Goal: Task Accomplishment & Management: Manage account settings

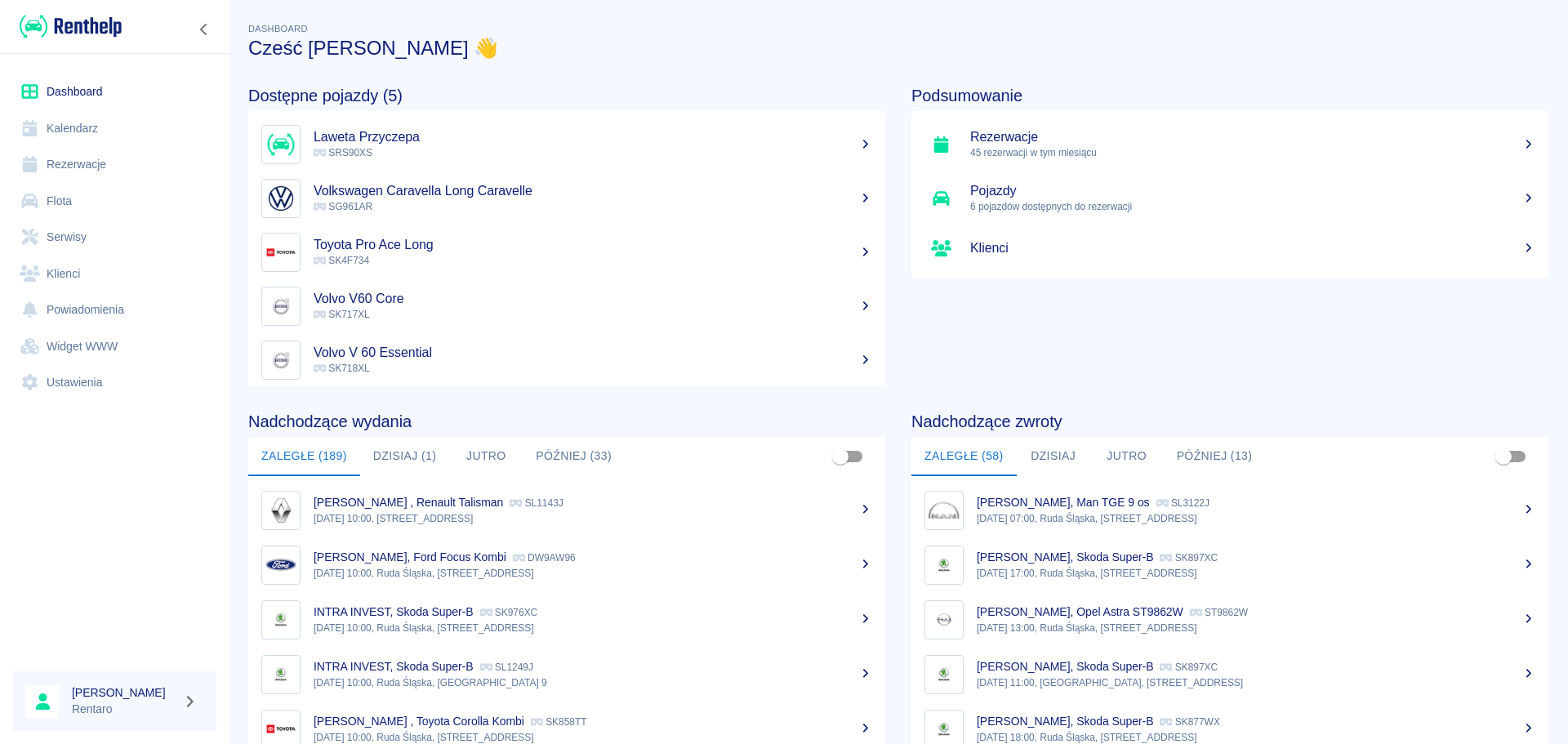
click at [75, 169] on link "Rezerwacje" at bounding box center [115, 164] width 203 height 37
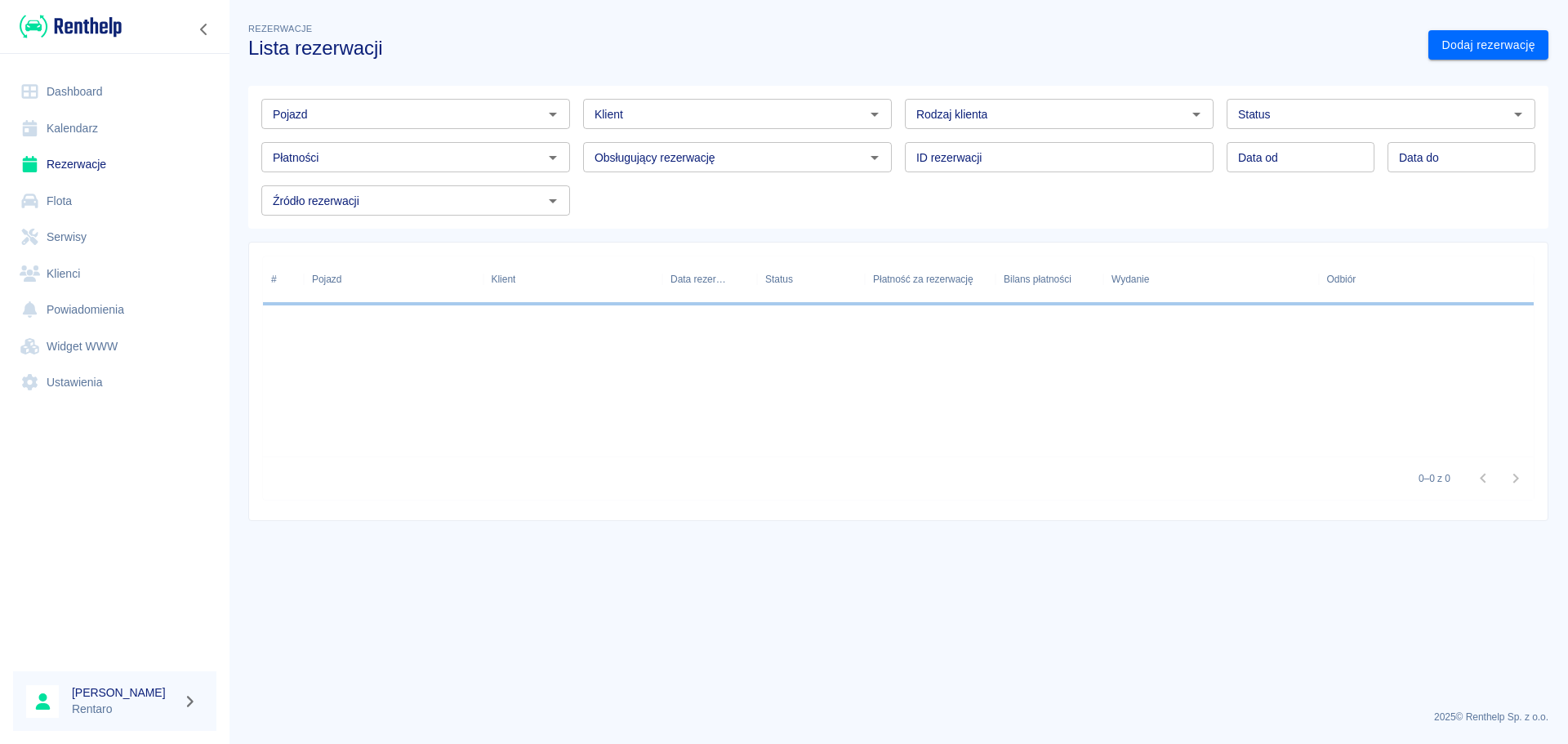
click at [87, 123] on link "Kalendarz" at bounding box center [115, 128] width 203 height 37
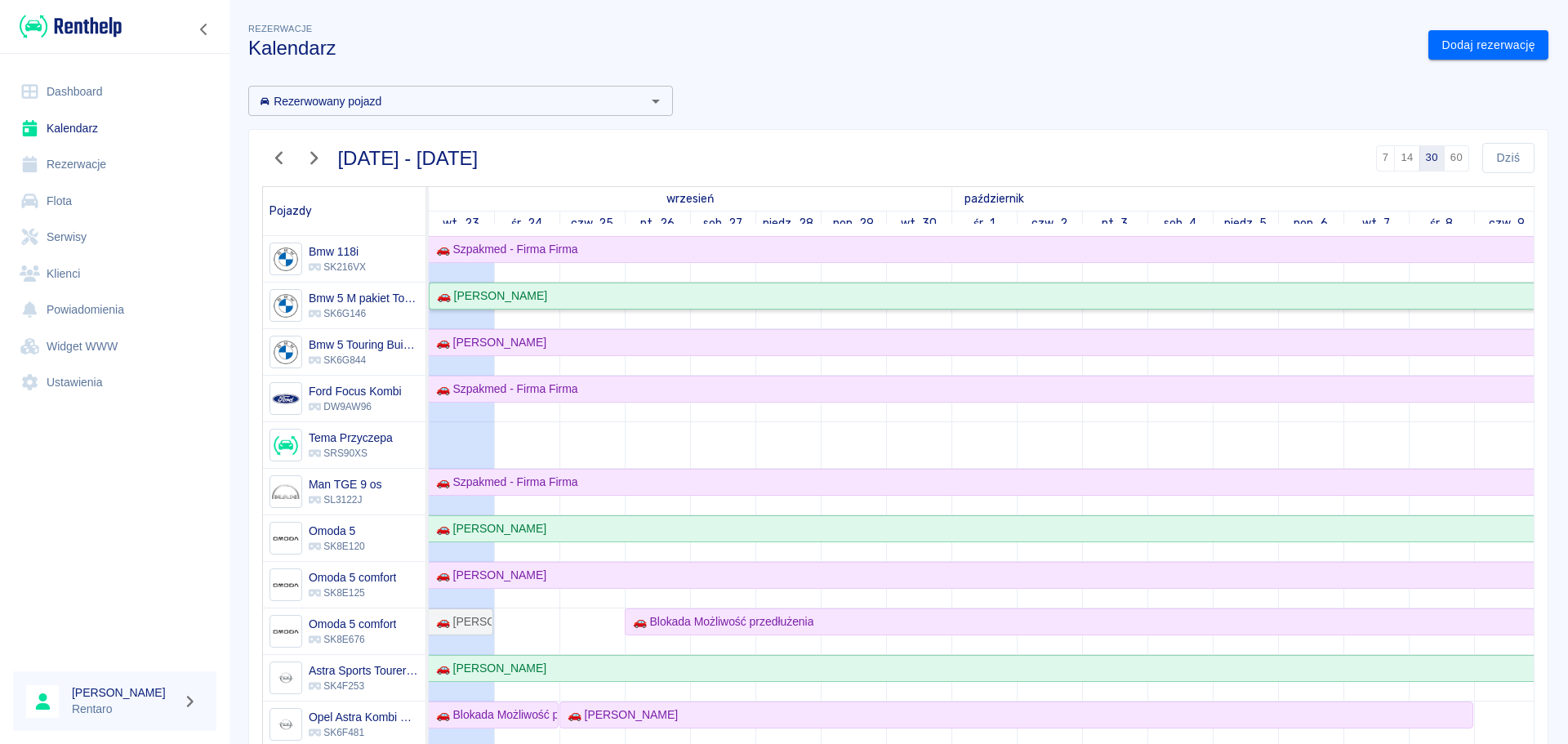
click at [539, 292] on div "🚗 Daniel Wróbel" at bounding box center [1408, 296] width 1957 height 17
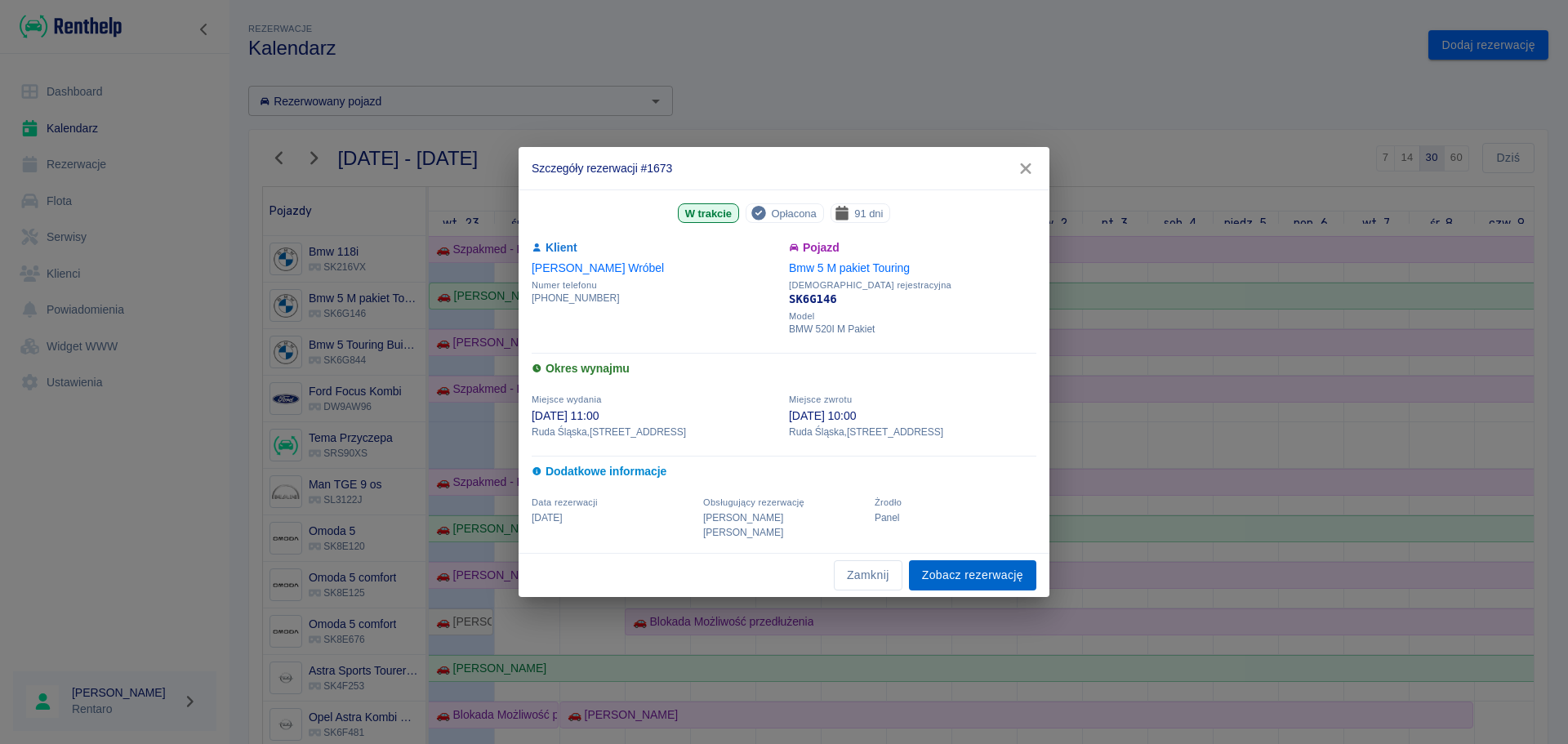
click at [964, 568] on link "Zobacz rezerwację" at bounding box center [973, 576] width 127 height 30
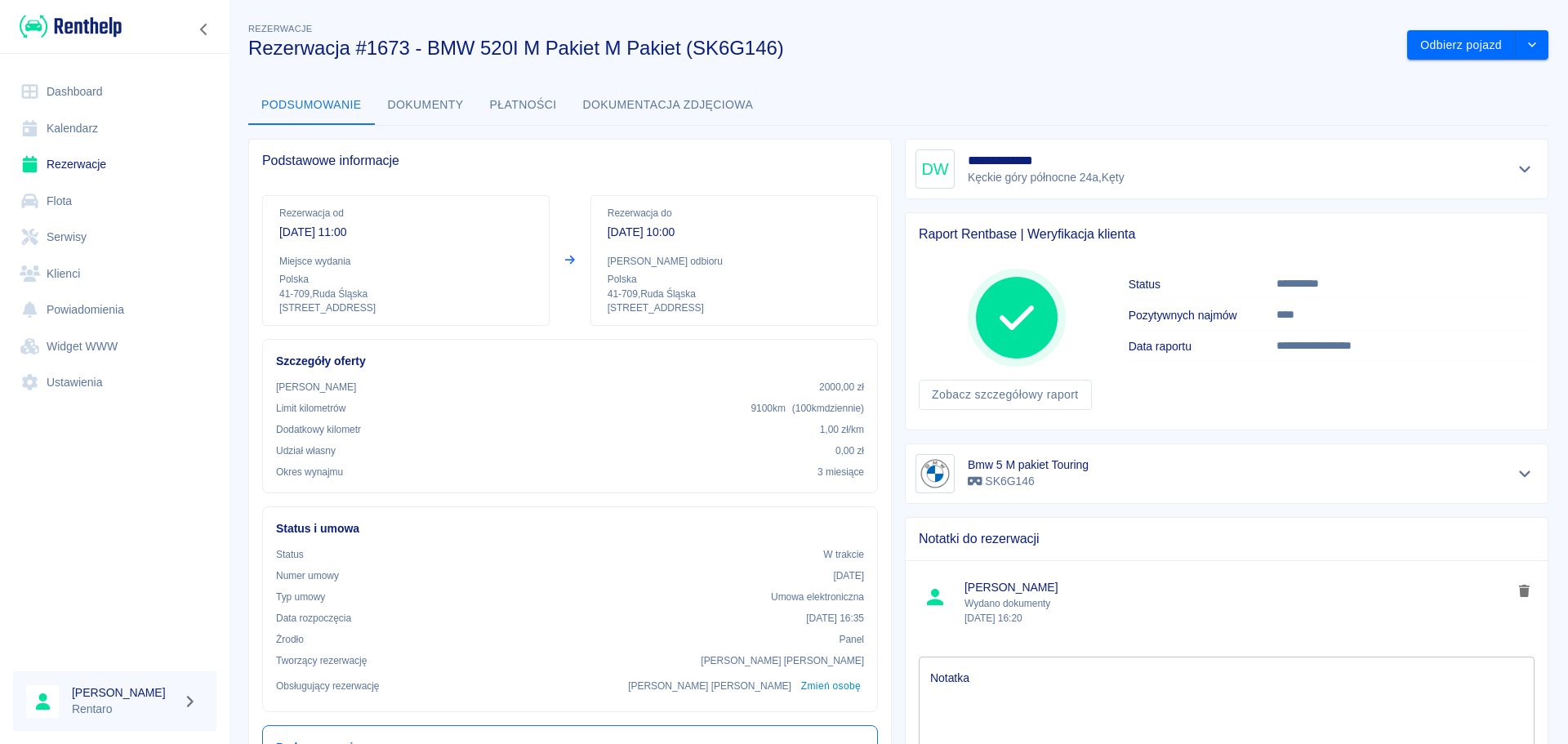
click at [527, 108] on button "Płatności" at bounding box center [523, 105] width 93 height 39
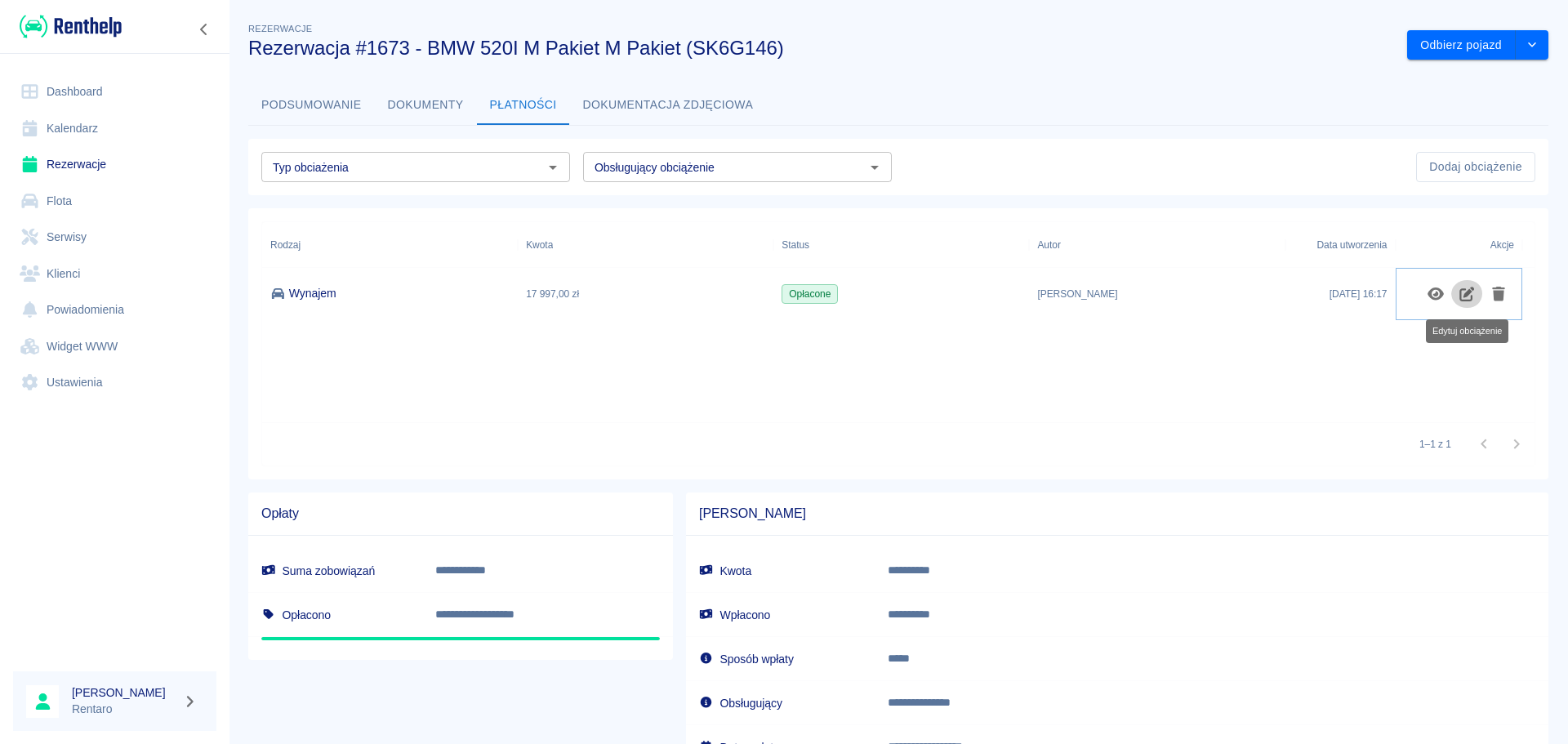
click at [1464, 298] on icon "Edytuj obciążenie" at bounding box center [1467, 294] width 19 height 14
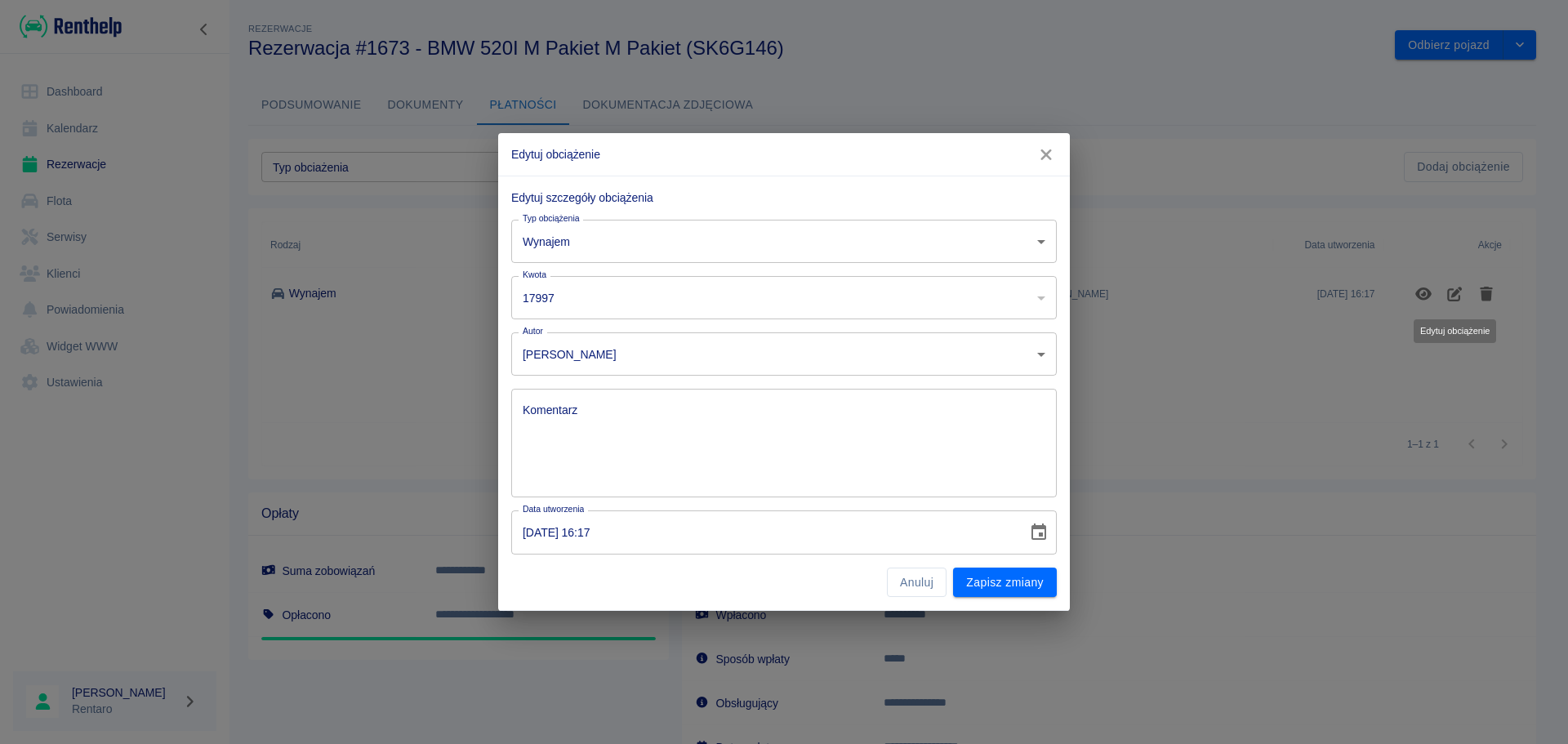
click at [637, 306] on input "17997" at bounding box center [762, 298] width 501 height 44
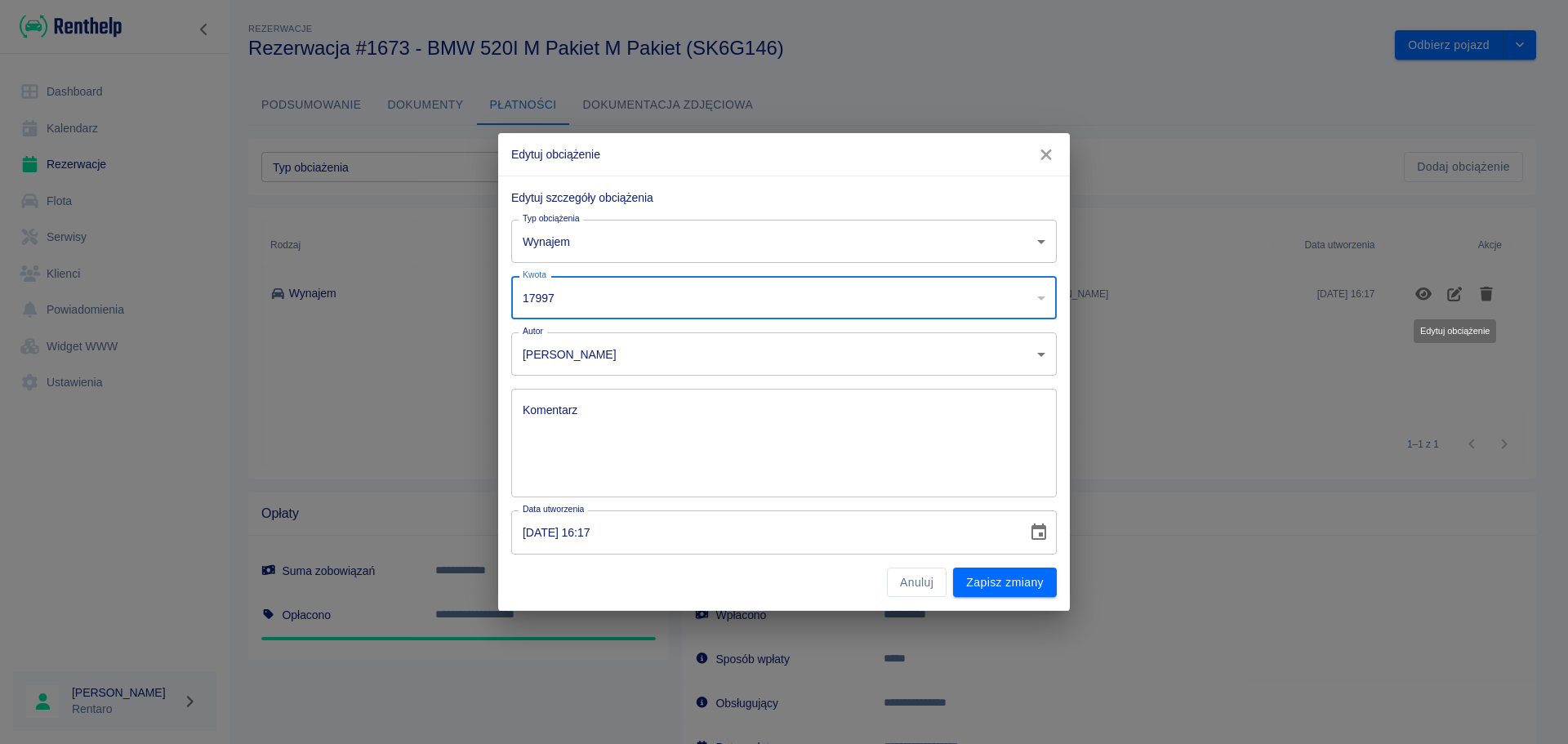
drag, startPoint x: 637, startPoint y: 306, endPoint x: 467, endPoint y: 299, distance: 170.1
click at [467, 299] on div "Edytuj obciążenie Edytuj szczegóły obciążenia Typ obciążenia Wynajem rent Typ o…" at bounding box center [784, 372] width 1568 height 744
type input "5999"
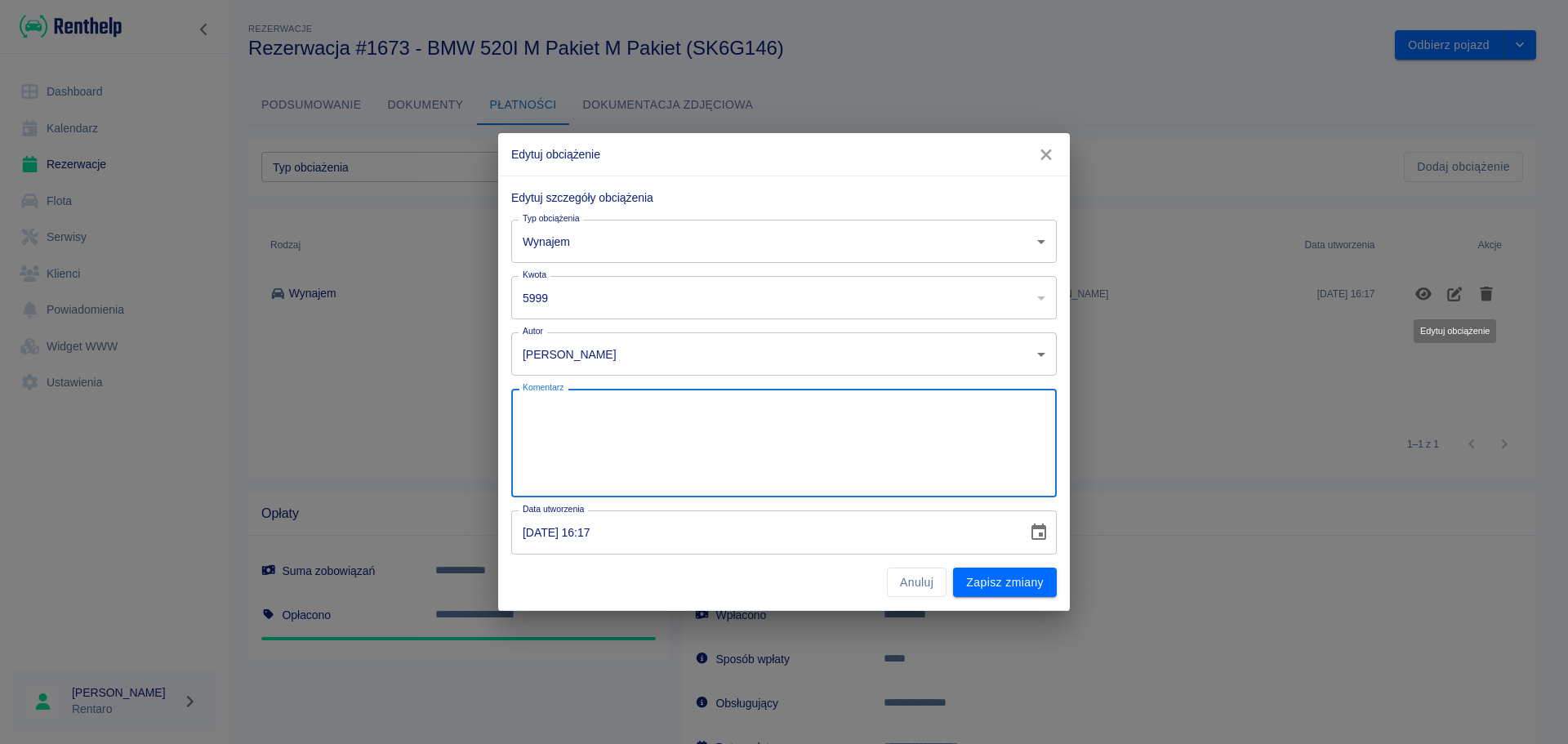
click at [810, 473] on textarea "Komentarz" at bounding box center [784, 444] width 522 height 82
type textarea "opłacono 1 msc"
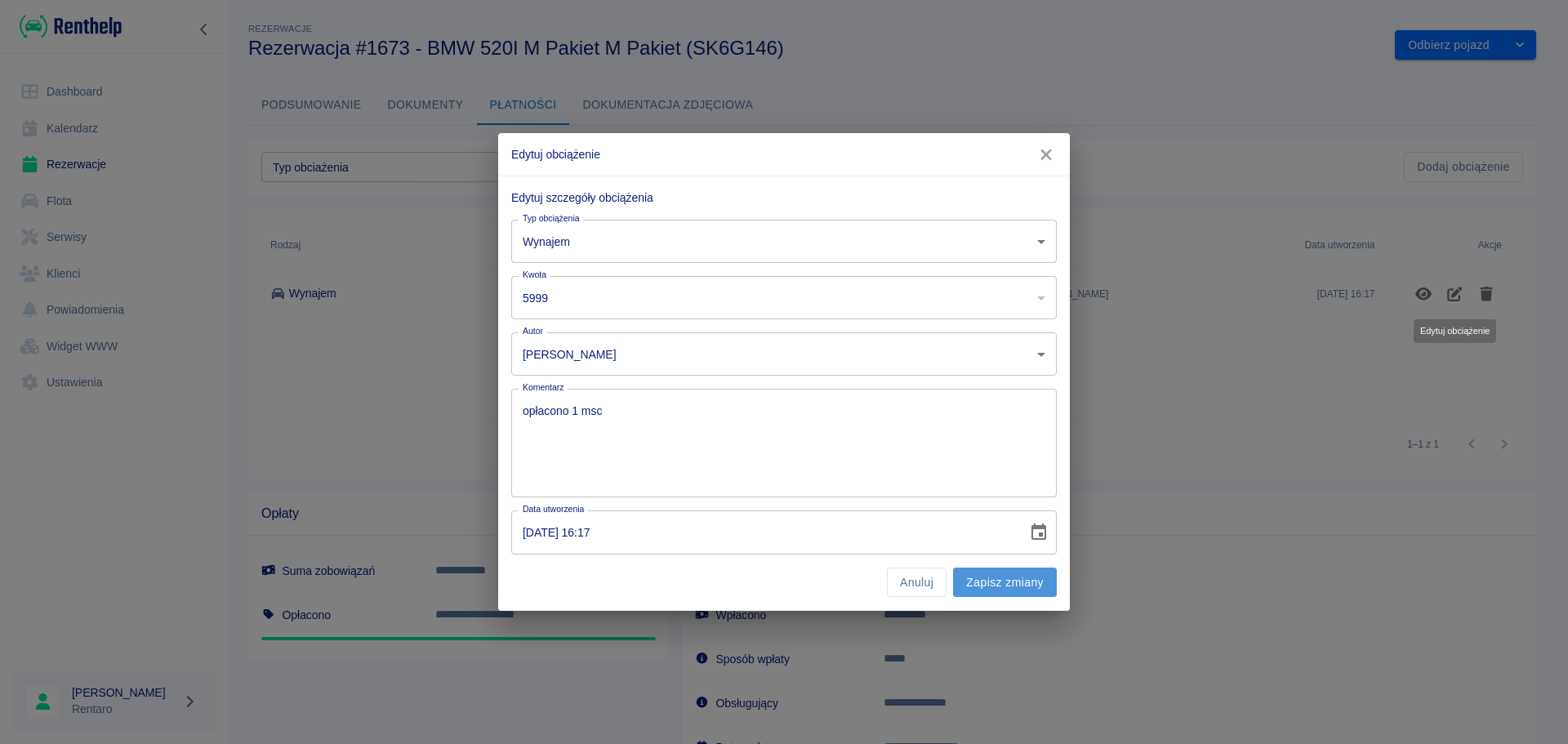
click at [1000, 574] on button "Zapisz zmiany" at bounding box center [1004, 582] width 104 height 30
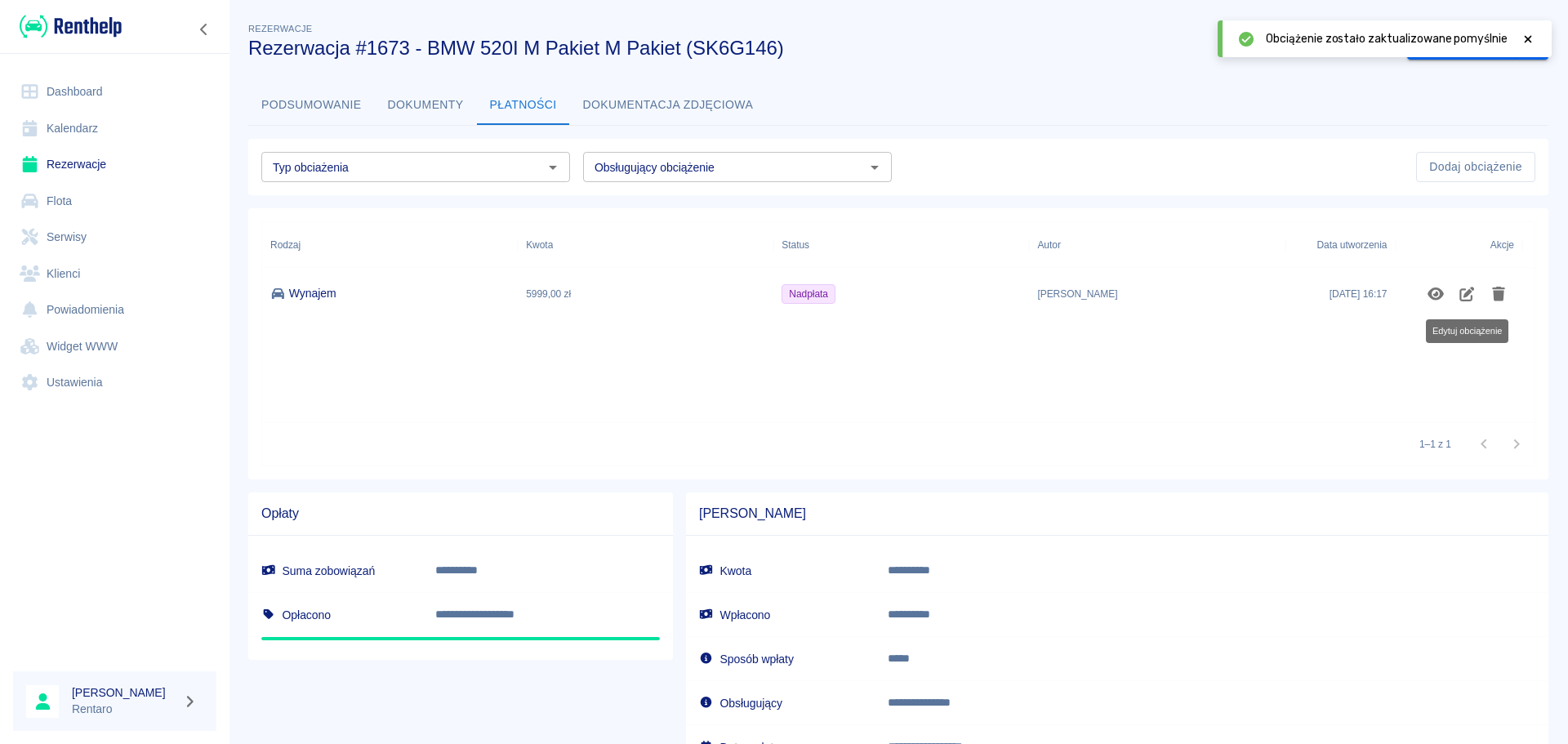
click at [812, 300] on span "Nadpłata" at bounding box center [808, 294] width 52 height 14
click at [1464, 293] on icon "Edytuj obciążenie" at bounding box center [1467, 294] width 19 height 14
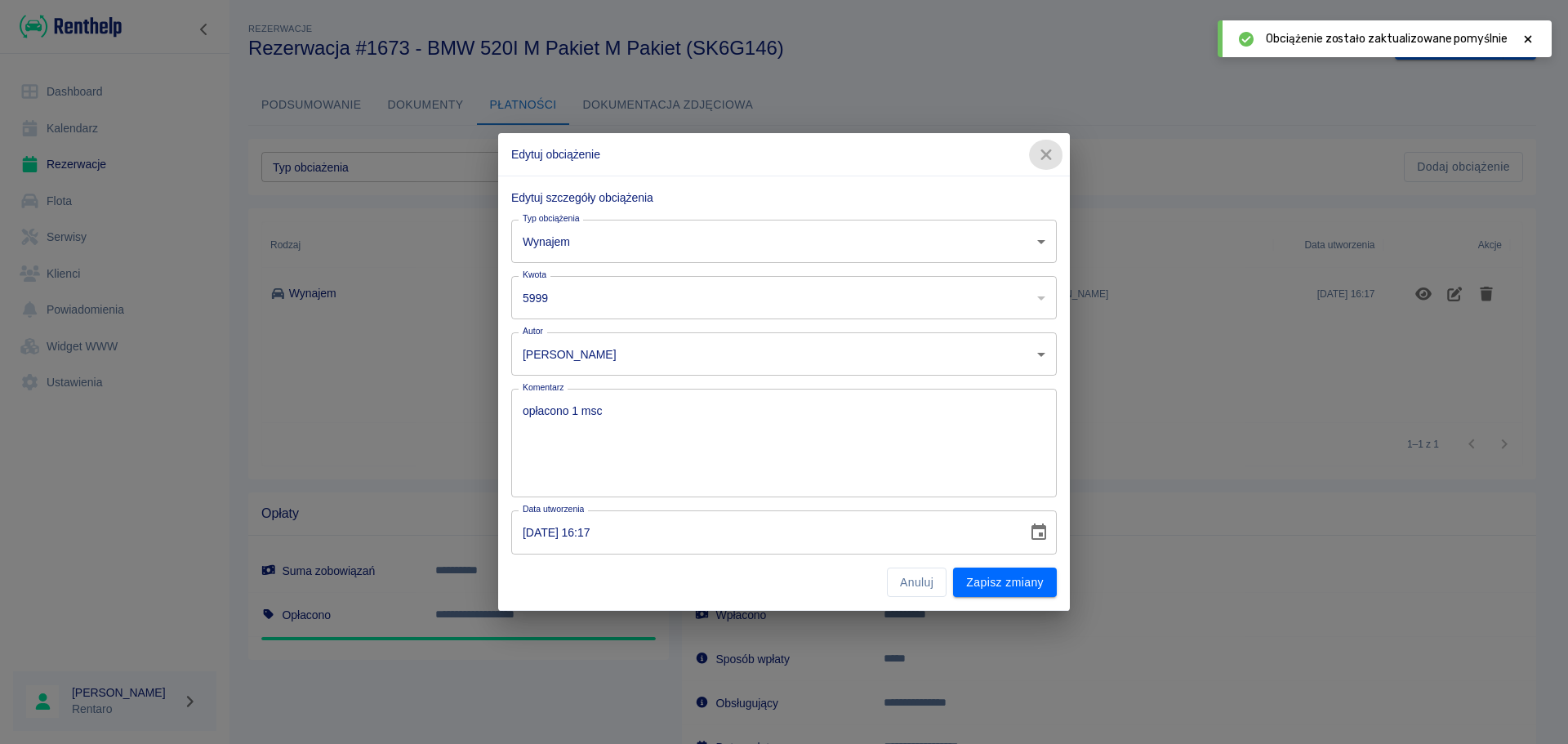
click at [1046, 154] on icon "button" at bounding box center [1045, 154] width 10 height 10
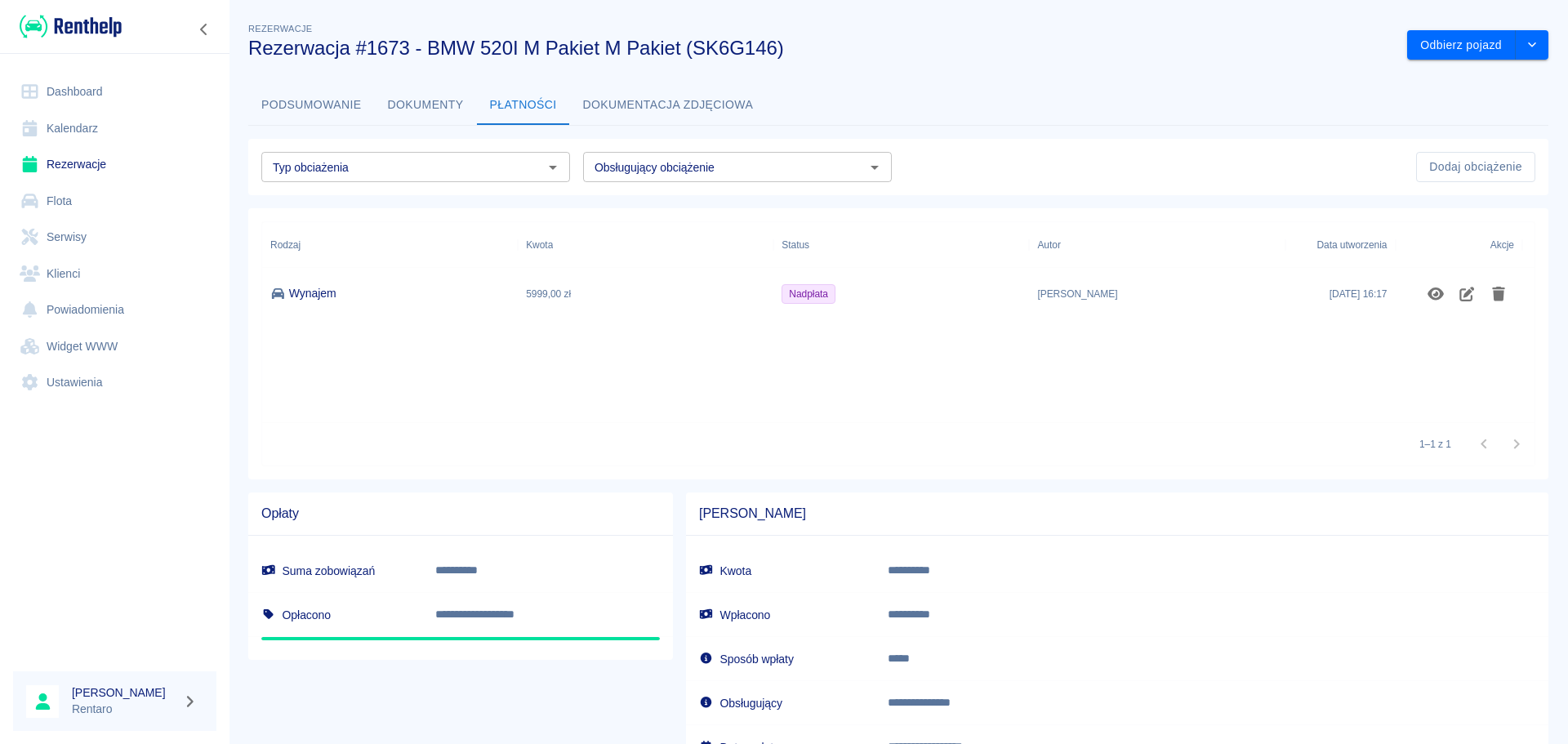
click at [681, 169] on input "Obsługujący obciążenie" at bounding box center [724, 166] width 272 height 20
click at [672, 203] on li "[PERSON_NAME]" at bounding box center [732, 202] width 306 height 27
type input "[PERSON_NAME]"
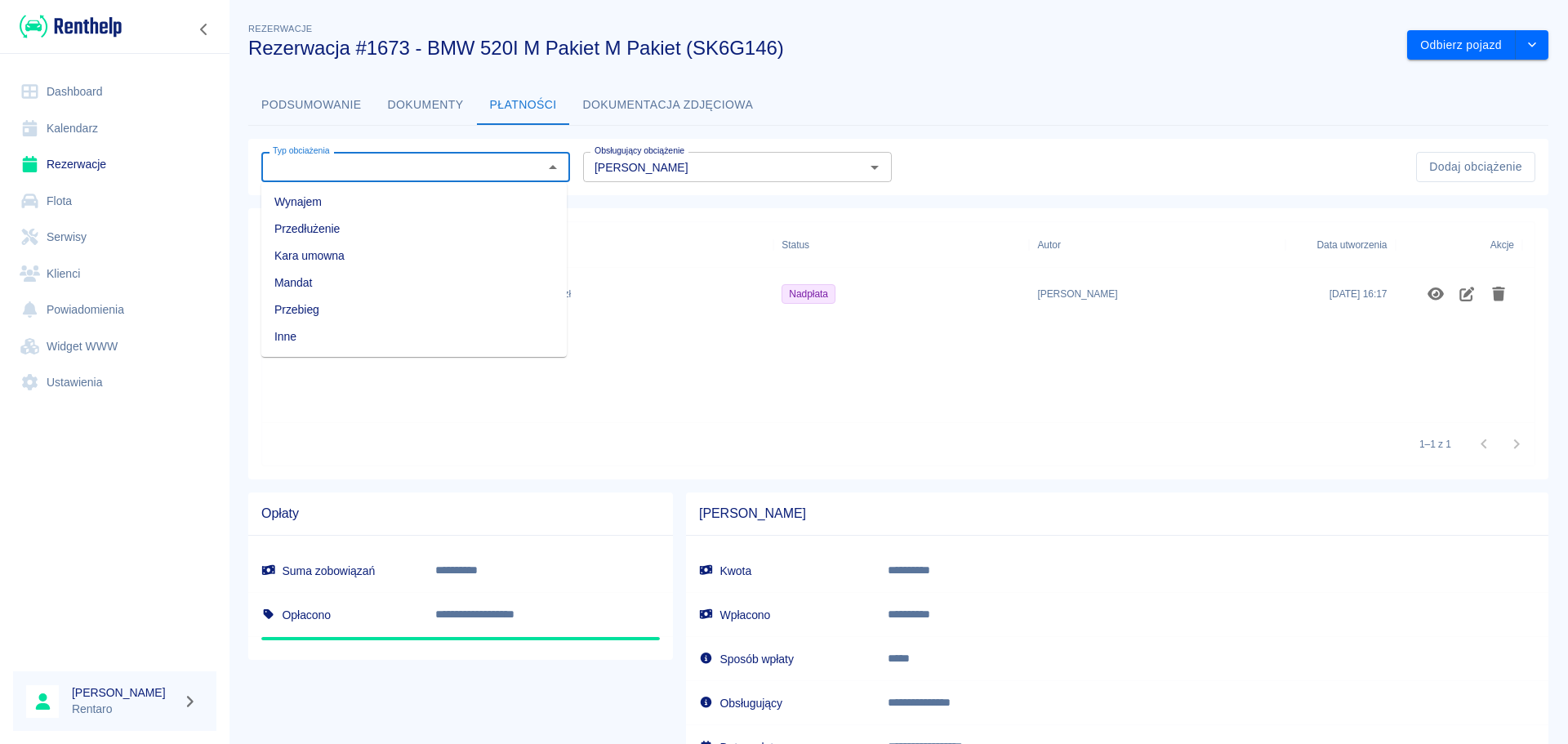
click at [513, 171] on input "Typ obciażenia" at bounding box center [402, 166] width 272 height 20
click at [334, 200] on li "Wynajem" at bounding box center [414, 202] width 306 height 27
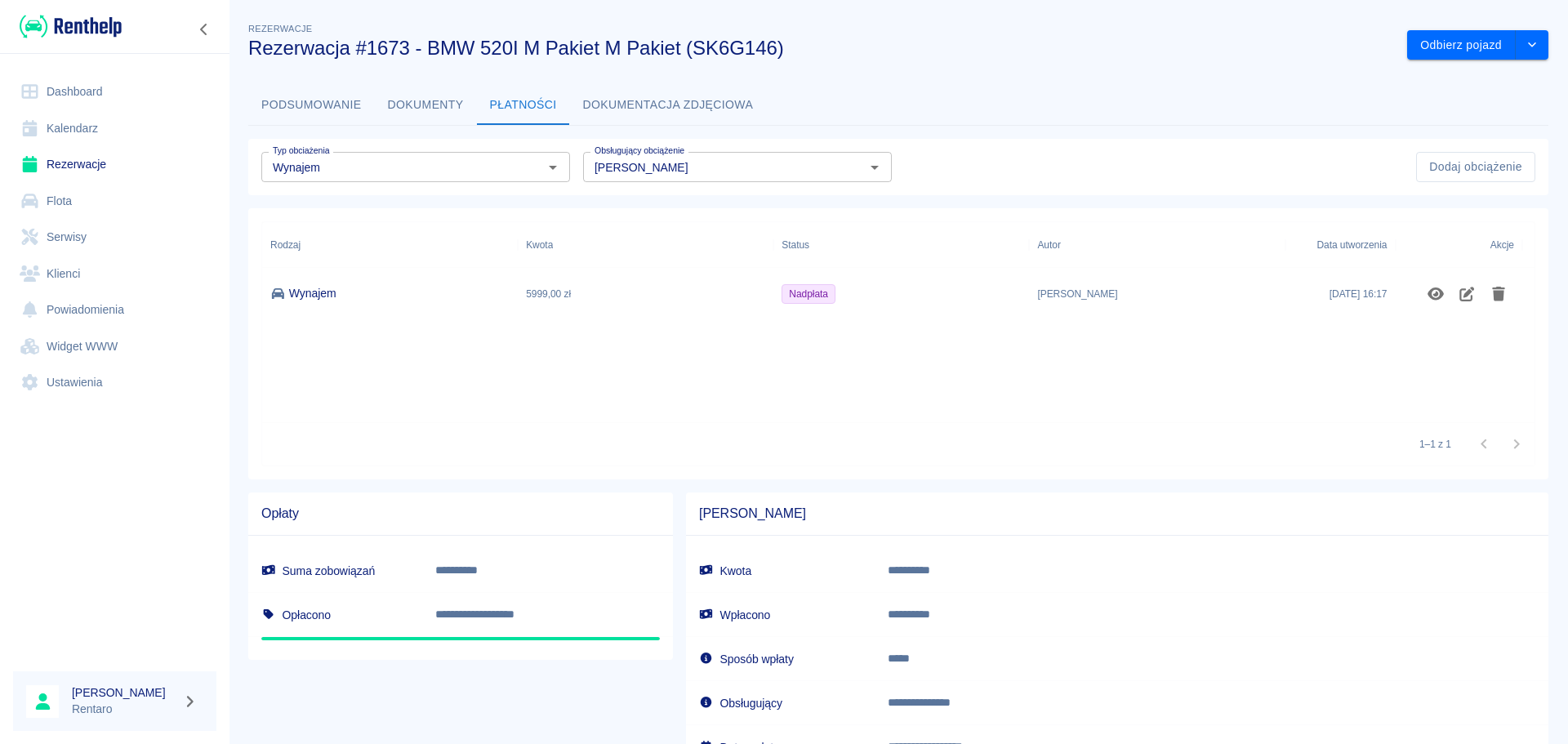
drag, startPoint x: 797, startPoint y: 293, endPoint x: 827, endPoint y: 294, distance: 30.0
click at [797, 294] on span "Nadpłata" at bounding box center [808, 294] width 52 height 14
click at [1497, 293] on icon "Usuń obciążenie" at bounding box center [1499, 294] width 13 height 14
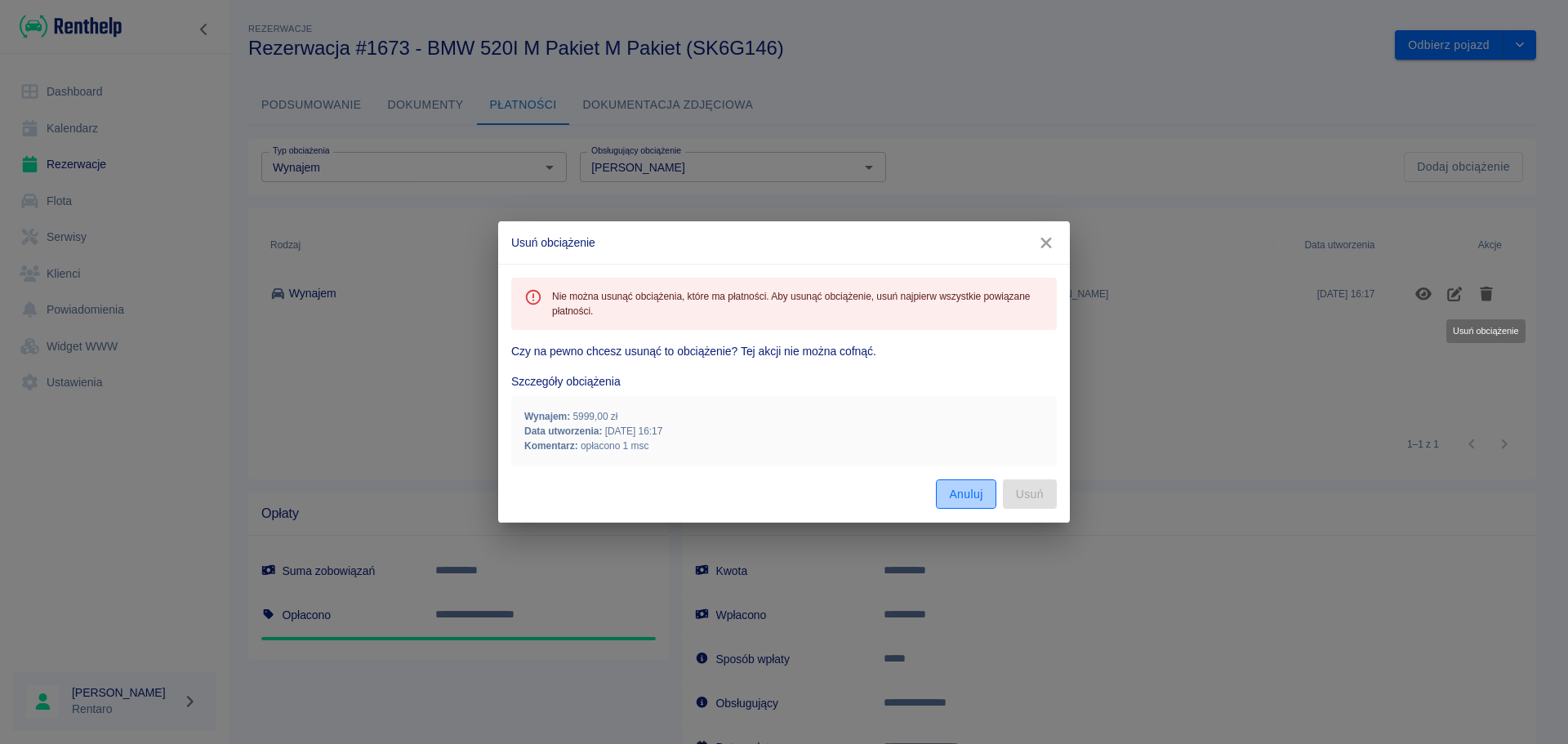
click at [962, 497] on button "Anuluj" at bounding box center [965, 495] width 60 height 30
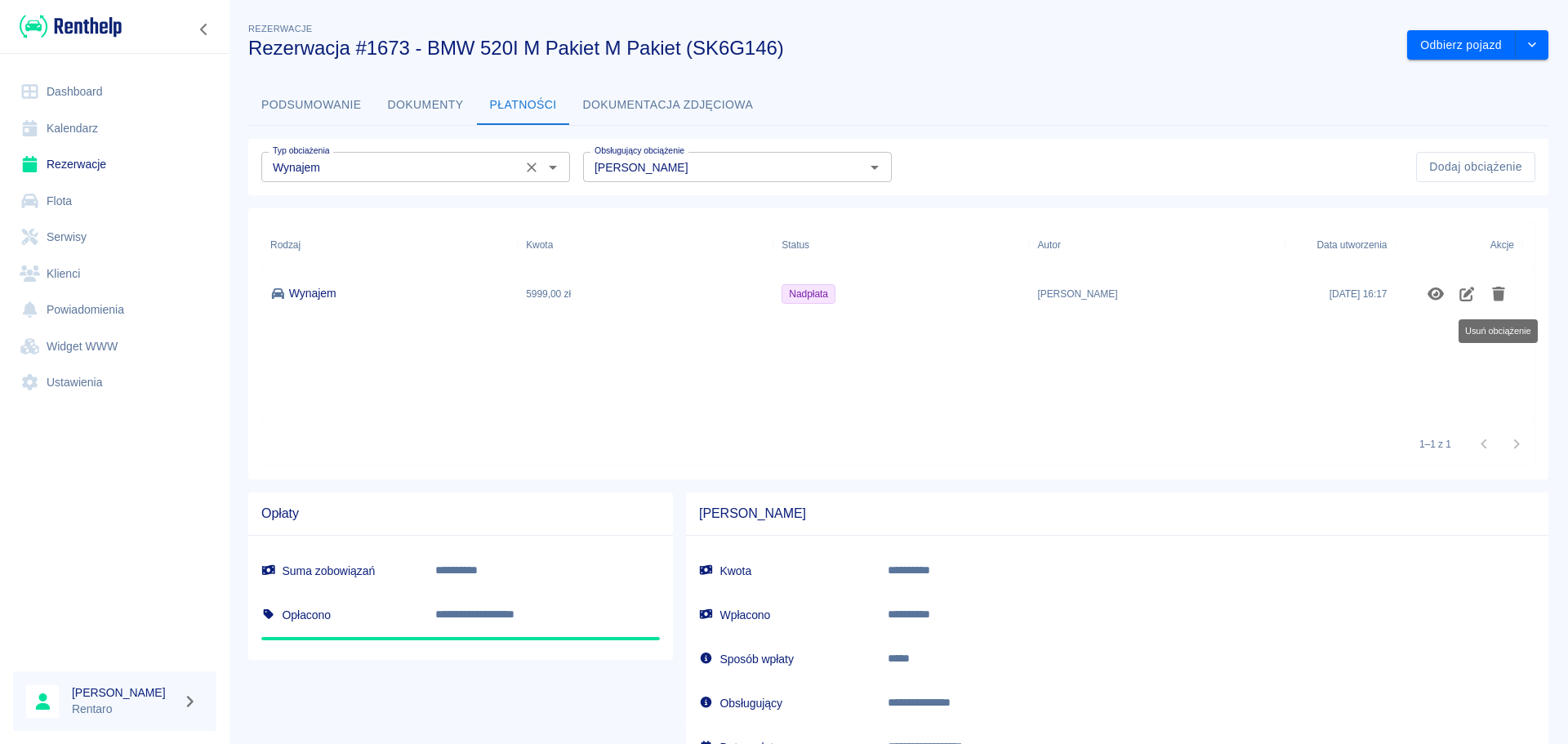
click at [525, 180] on div "Wynajem Typ obciażenia" at bounding box center [415, 167] width 309 height 30
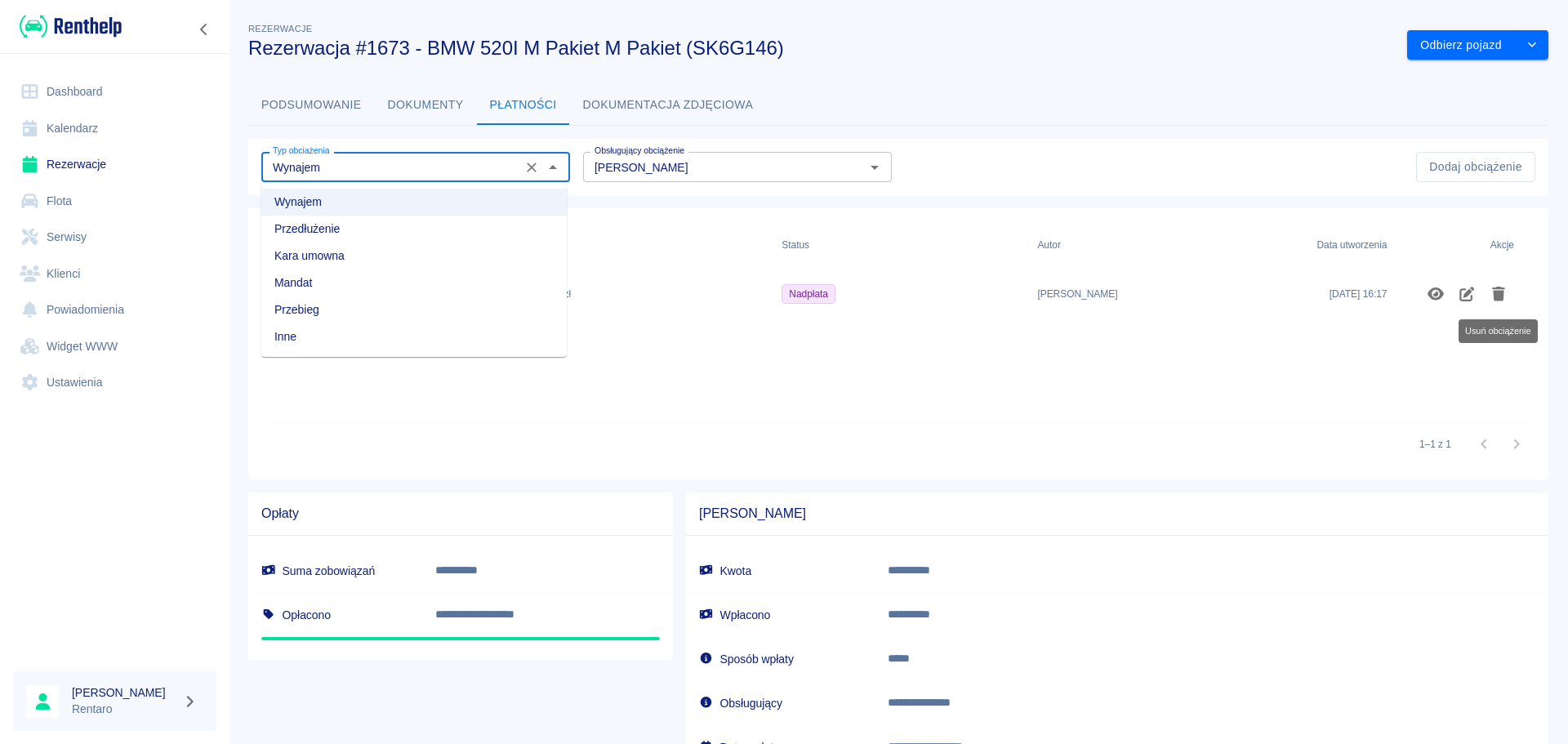
click at [377, 334] on li "Inne" at bounding box center [414, 336] width 306 height 27
type input "Inne"
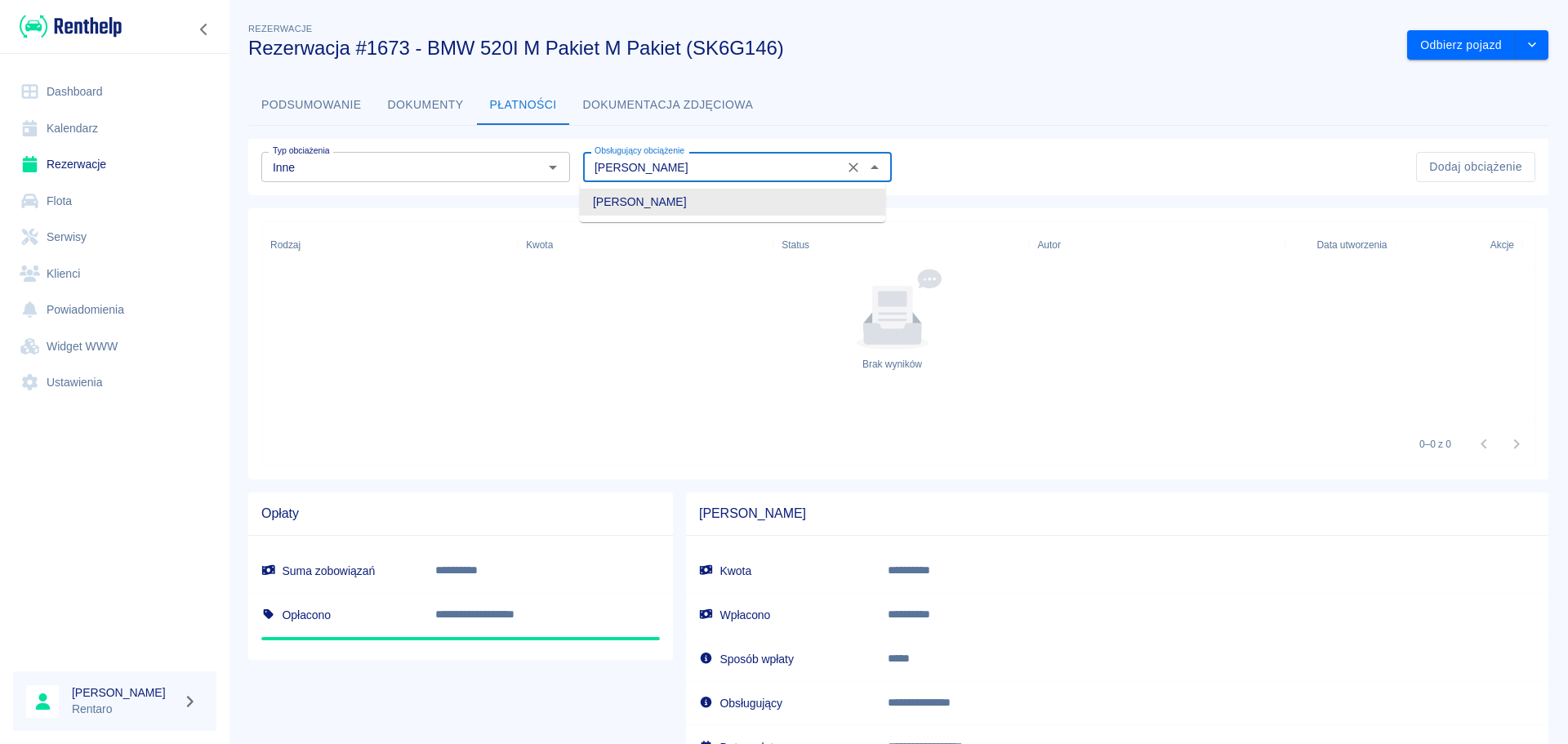
click at [633, 162] on input "[PERSON_NAME]" at bounding box center [713, 166] width 251 height 20
click at [1087, 155] on div "Dodaj obciążenie" at bounding box center [1213, 161] width 643 height 44
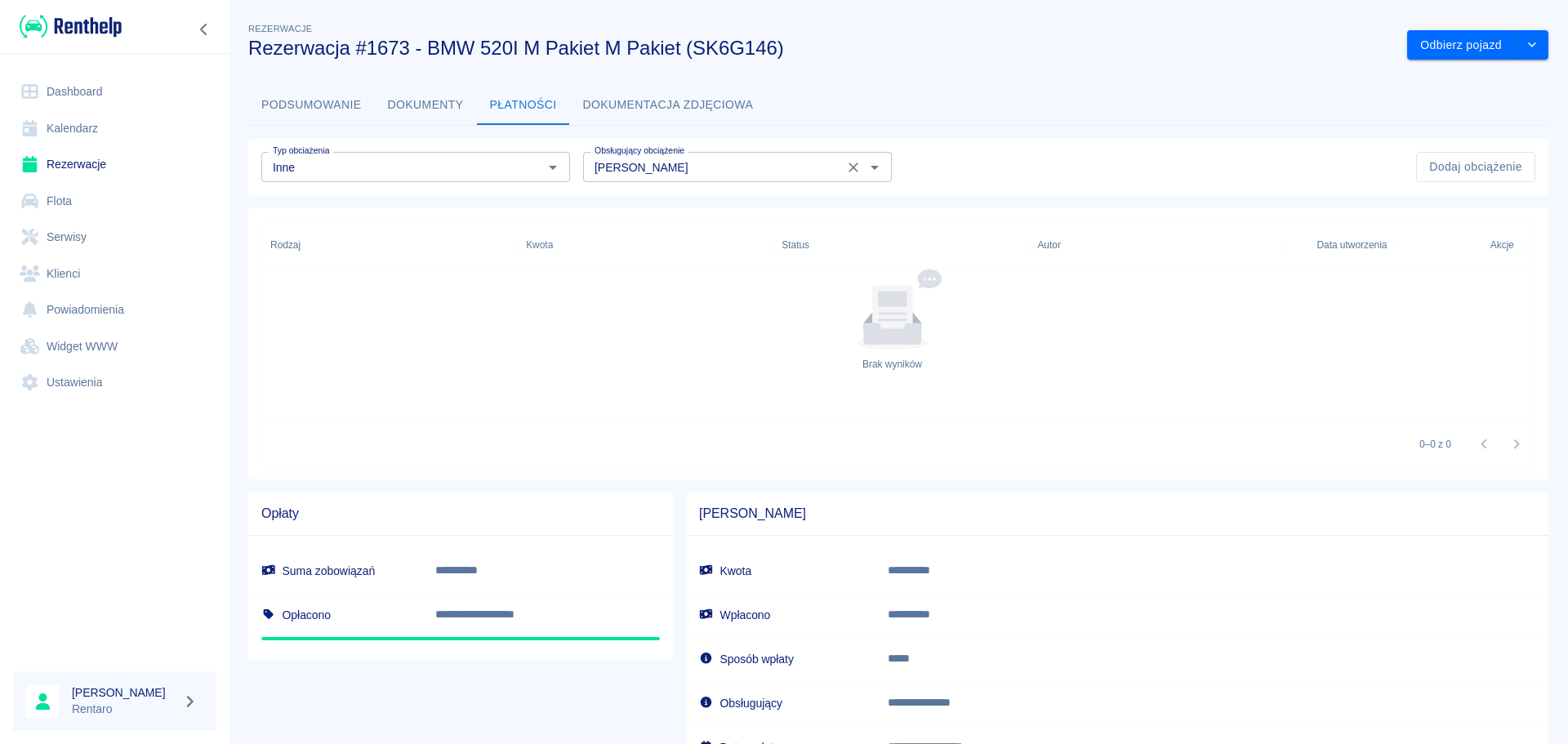
click at [806, 165] on input "[PERSON_NAME]" at bounding box center [713, 166] width 251 height 20
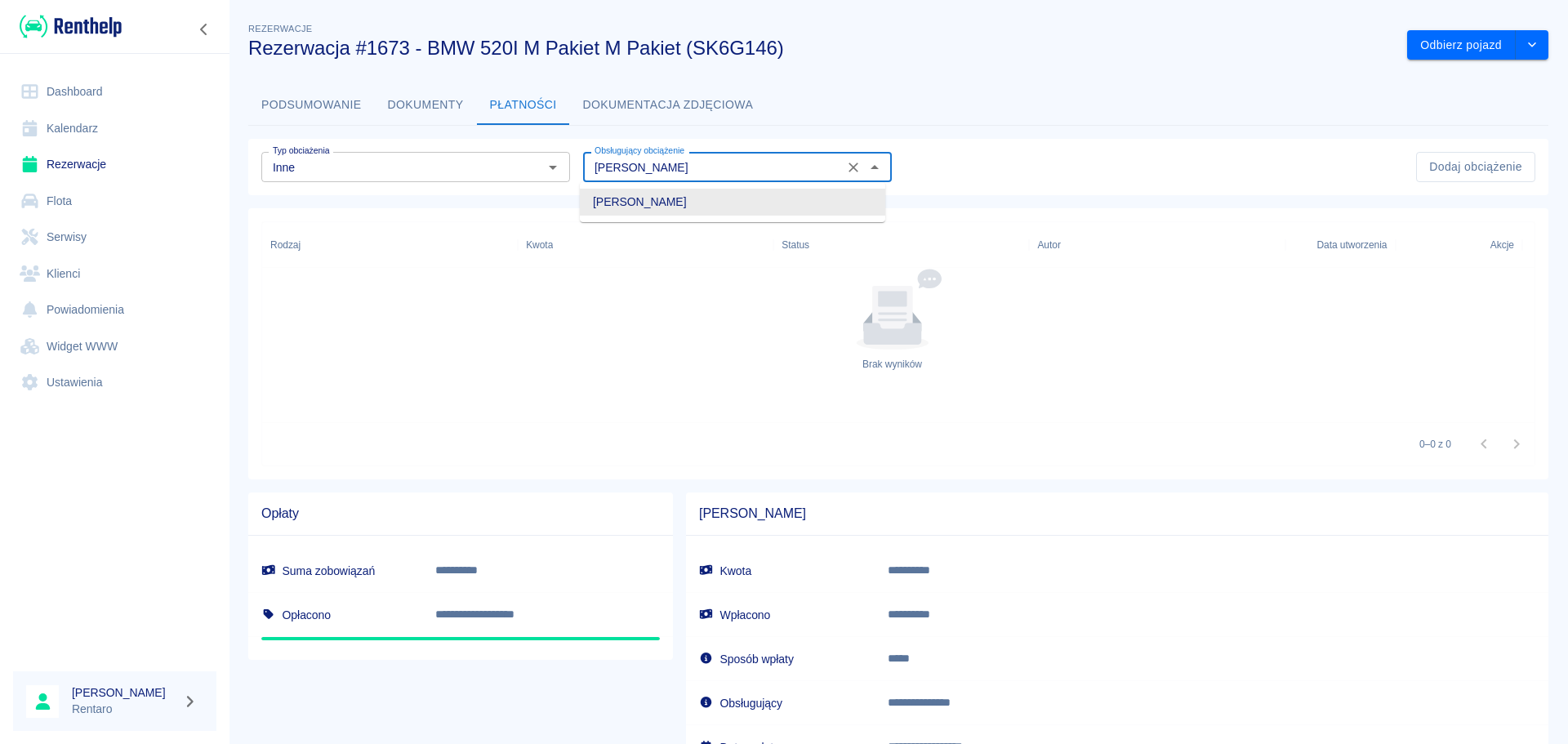
click at [806, 165] on input "[PERSON_NAME]" at bounding box center [713, 166] width 251 height 20
click at [845, 166] on icon "Wyczyść" at bounding box center [853, 167] width 16 height 16
drag, startPoint x: 796, startPoint y: 175, endPoint x: 813, endPoint y: 174, distance: 17.0
click at [795, 175] on input "Obsługujący obciążenie" at bounding box center [724, 166] width 272 height 20
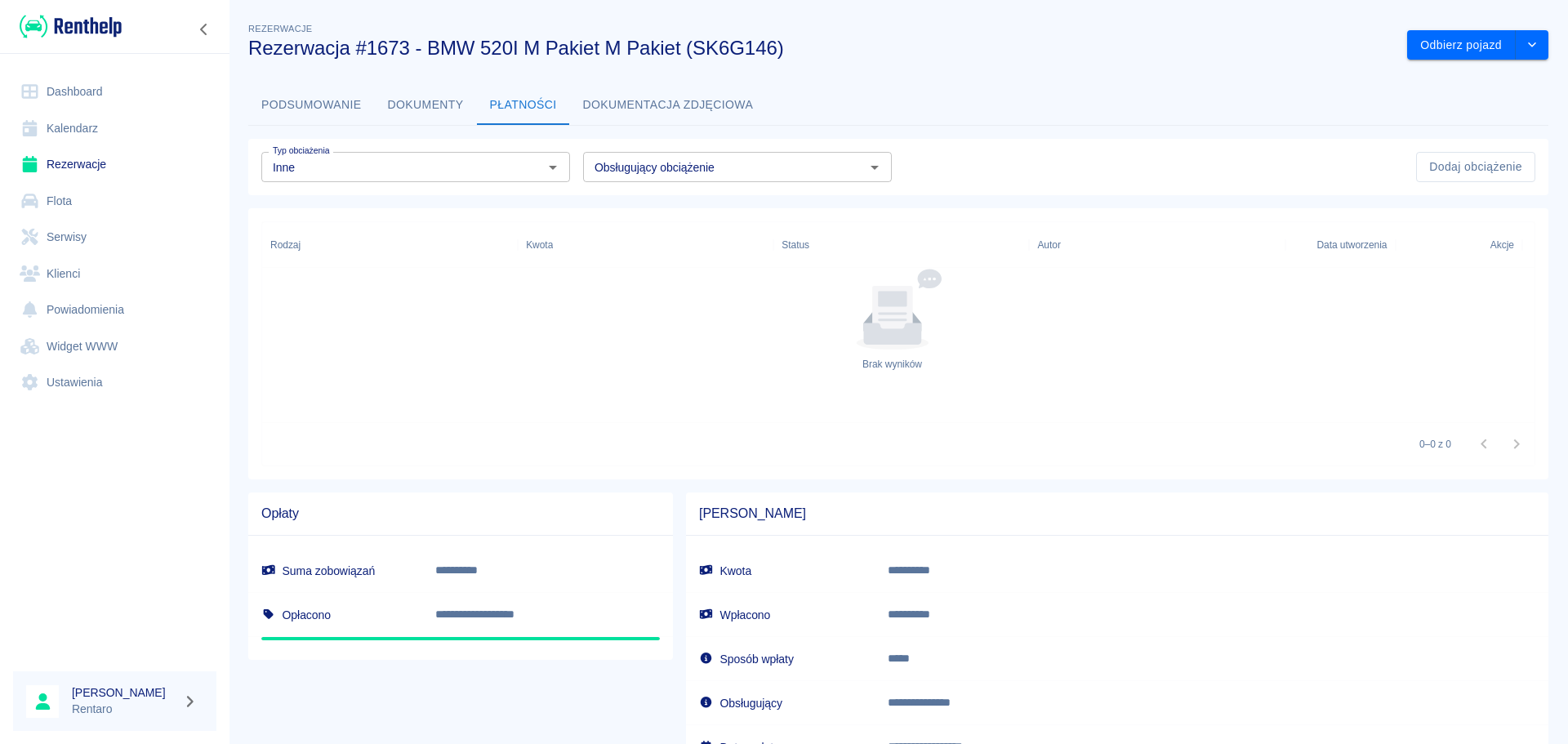
drag, startPoint x: 1016, startPoint y: 160, endPoint x: 1227, endPoint y: 154, distance: 211.1
click at [1018, 160] on div "Dodaj obciążenie" at bounding box center [1213, 161] width 643 height 44
